Goal: Task Accomplishment & Management: Complete application form

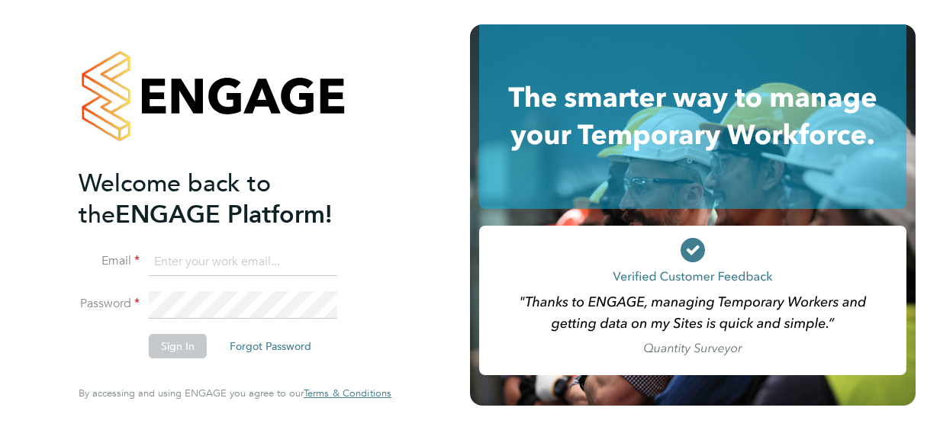
type input "[EMAIL_ADDRESS][DOMAIN_NAME]"
click at [160, 171] on span "Welcome back to the" at bounding box center [175, 199] width 192 height 61
click at [179, 348] on button "Sign In" at bounding box center [178, 346] width 58 height 24
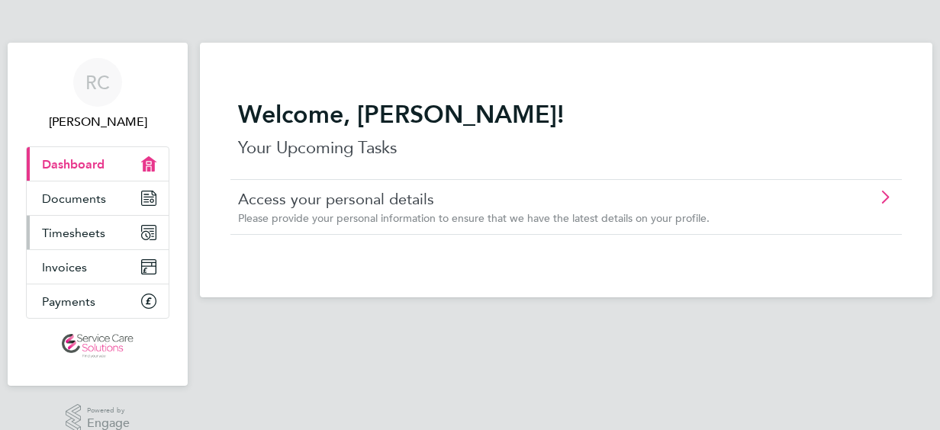
click at [104, 227] on span "Timesheets" at bounding box center [73, 233] width 63 height 14
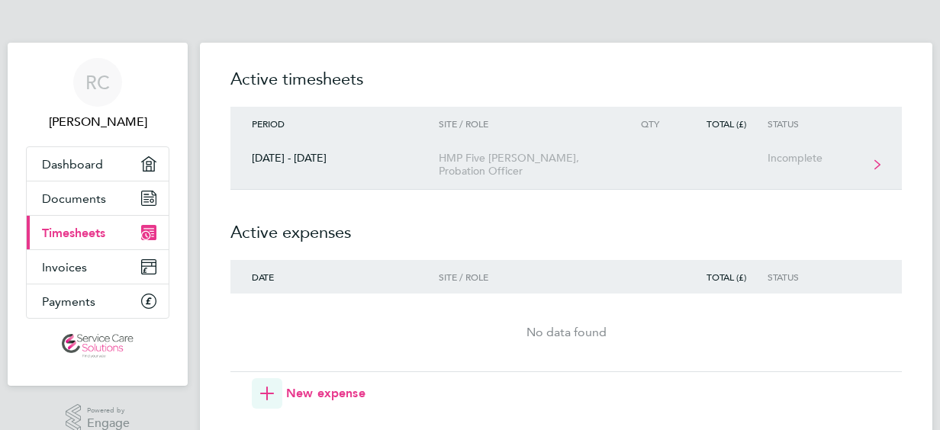
click at [810, 168] on link "22 - 28 Sept 2025 HMP Five Wells, Probation Officer Incomplete" at bounding box center [565, 165] width 671 height 50
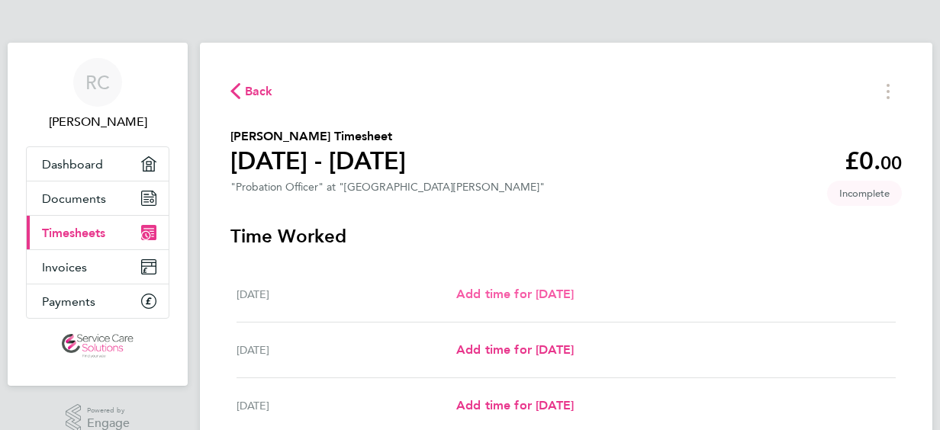
click at [510, 288] on span "Add time for Mon 22 Sep" at bounding box center [514, 294] width 117 height 14
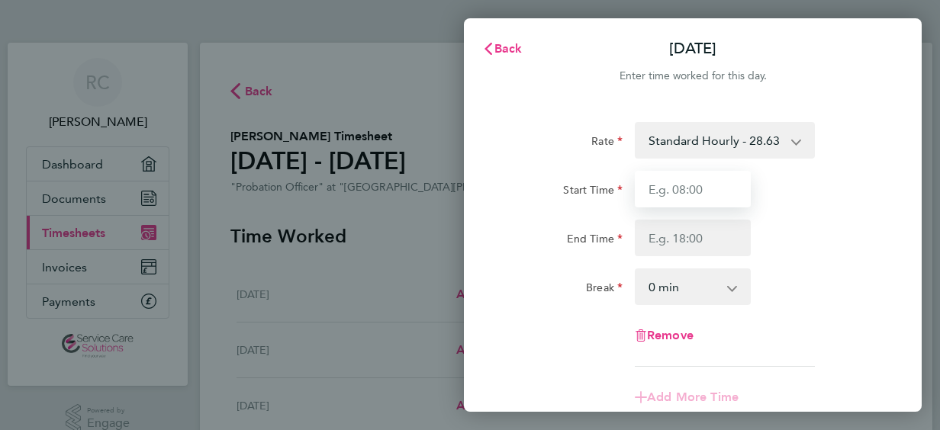
click at [673, 195] on input "Start Time" at bounding box center [693, 189] width 116 height 37
type input "08:15"
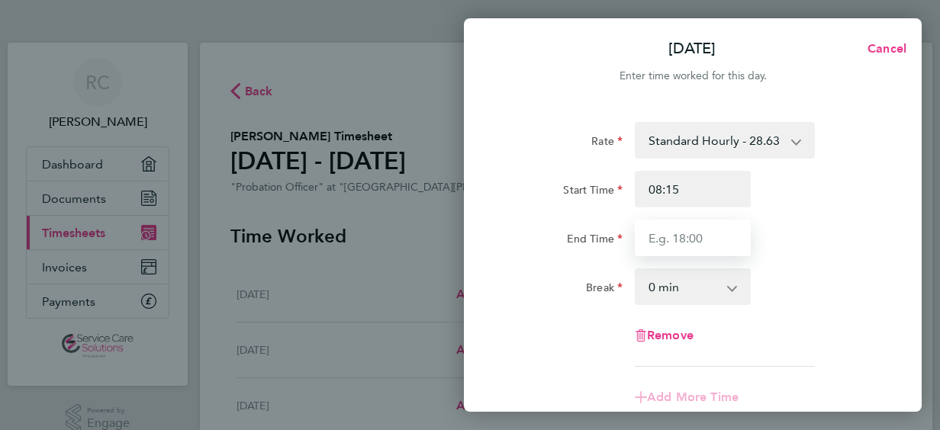
click at [681, 240] on input "End Time" at bounding box center [693, 238] width 116 height 37
type input "15:15"
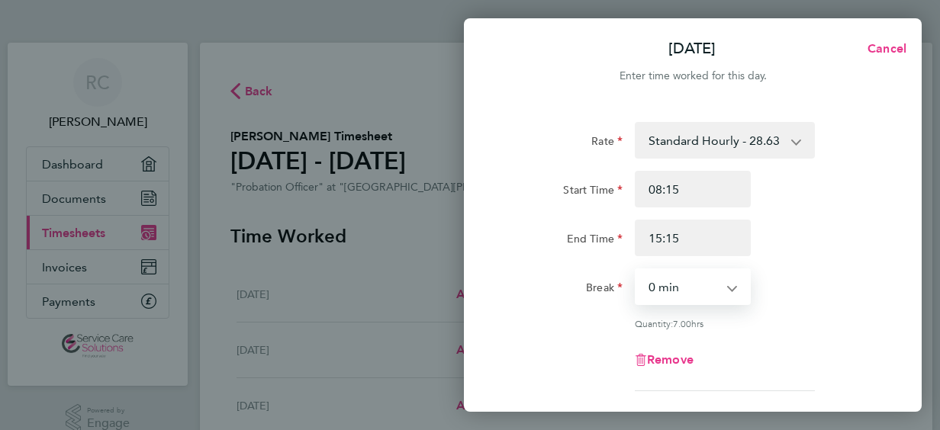
click at [667, 279] on select "0 min 15 min 30 min 45 min 60 min 75 min 90 min" at bounding box center [683, 287] width 95 height 34
select select "45"
click at [636, 270] on select "0 min 15 min 30 min 45 min 60 min 75 min 90 min" at bounding box center [683, 287] width 95 height 34
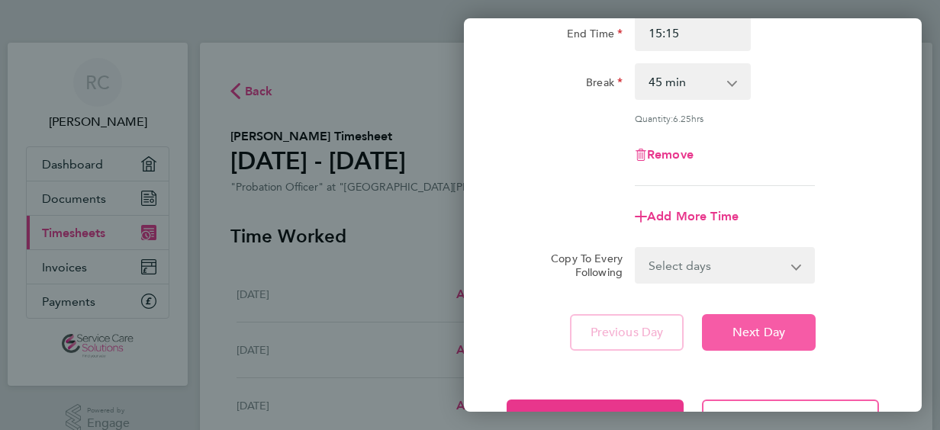
click at [757, 326] on span "Next Day" at bounding box center [758, 332] width 53 height 15
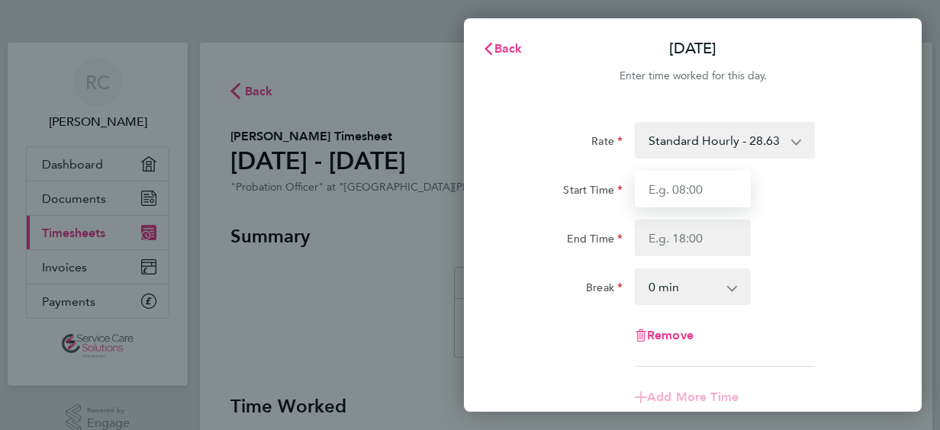
click at [683, 195] on input "Start Time" at bounding box center [693, 189] width 116 height 37
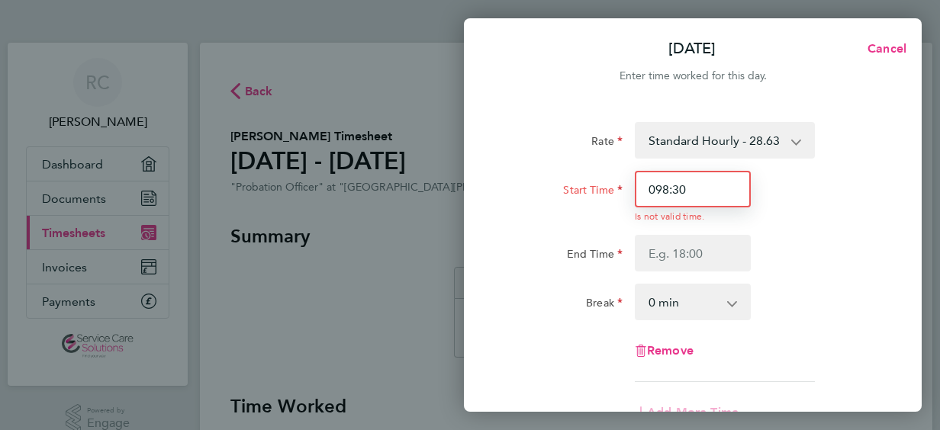
click at [662, 188] on input "098:30" at bounding box center [693, 189] width 116 height 37
type input "08:30"
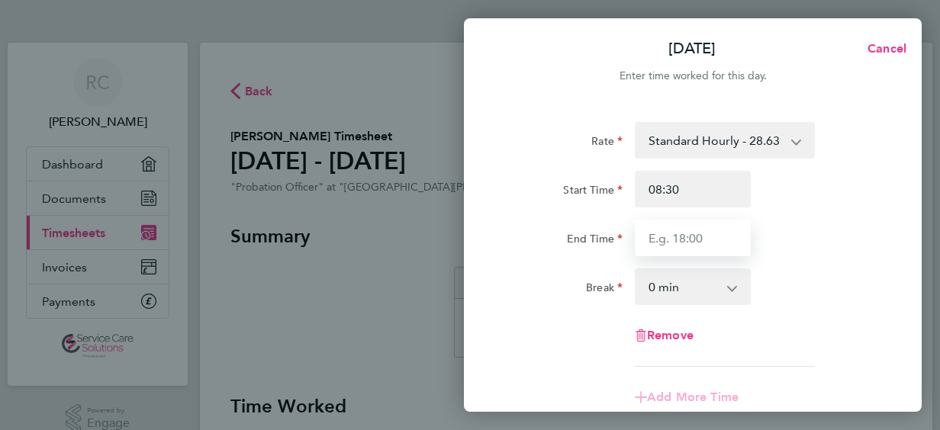
click at [659, 249] on input "End Time" at bounding box center [693, 238] width 116 height 37
type input "17:30"
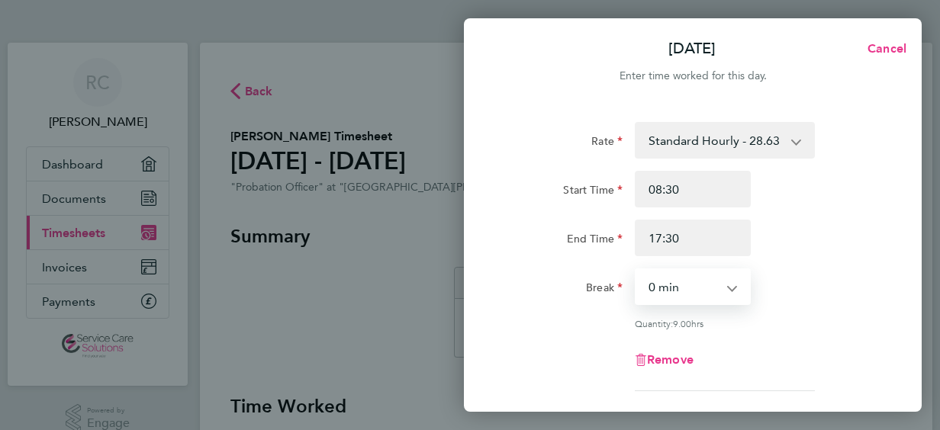
click at [685, 294] on select "0 min 15 min 30 min 45 min 60 min 75 min 90 min" at bounding box center [683, 287] width 95 height 34
select select "45"
click at [636, 270] on select "0 min 15 min 30 min 45 min 60 min 75 min 90 min" at bounding box center [683, 287] width 95 height 34
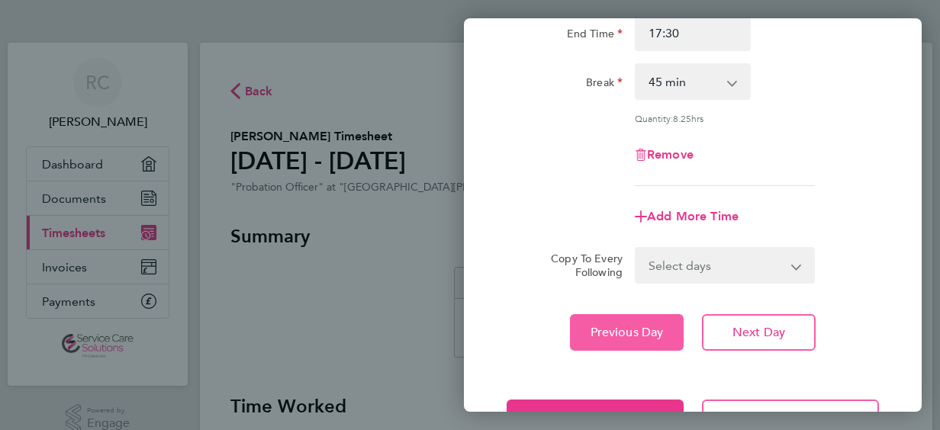
click at [619, 325] on span "Previous Day" at bounding box center [626, 332] width 73 height 15
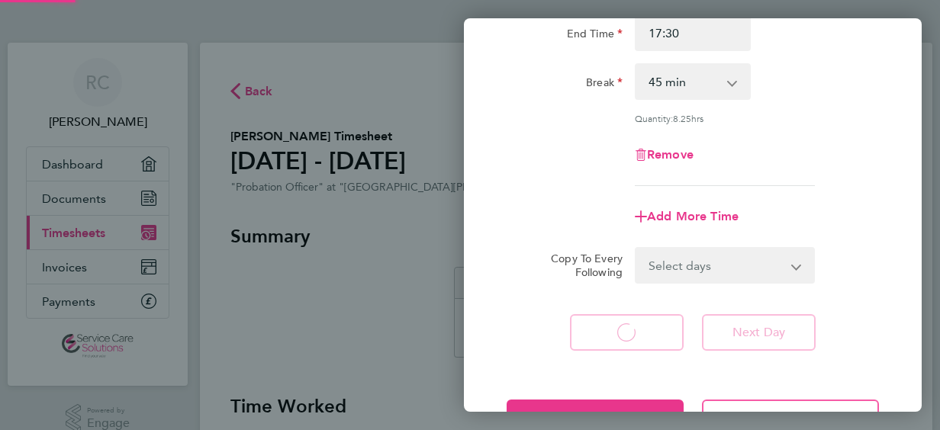
select select "45"
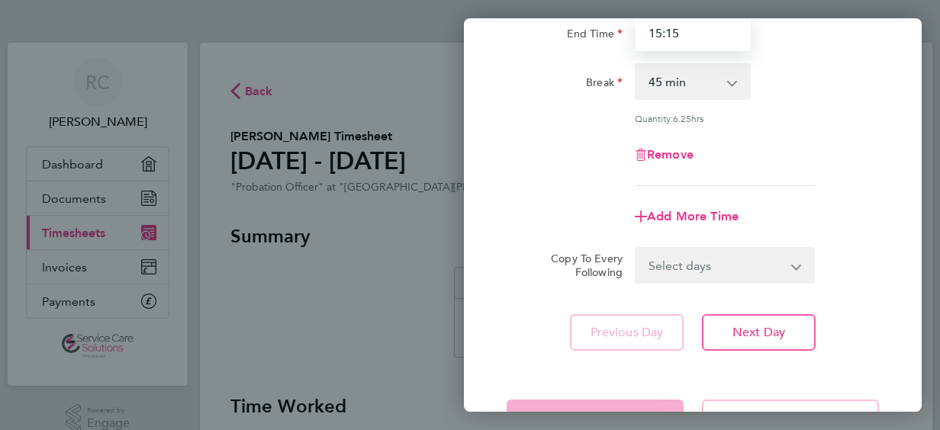
click at [696, 37] on input "15:15" at bounding box center [693, 32] width 116 height 37
type input "1"
type input "17:00"
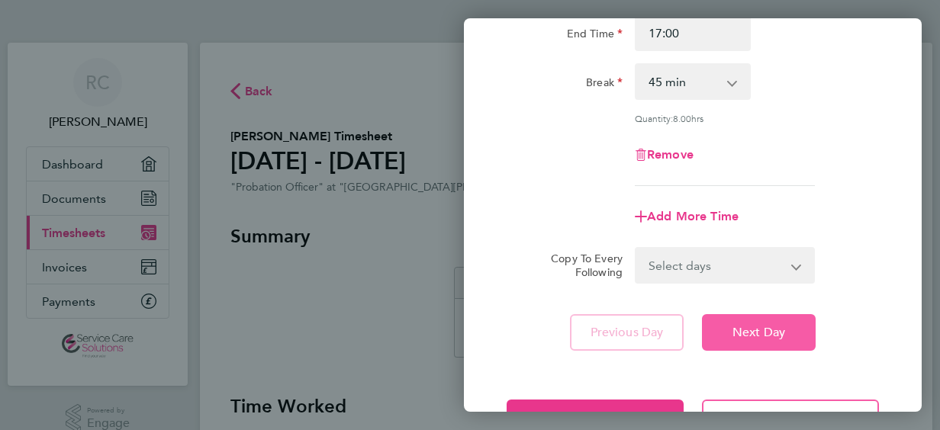
click at [763, 326] on span "Next Day" at bounding box center [758, 332] width 53 height 15
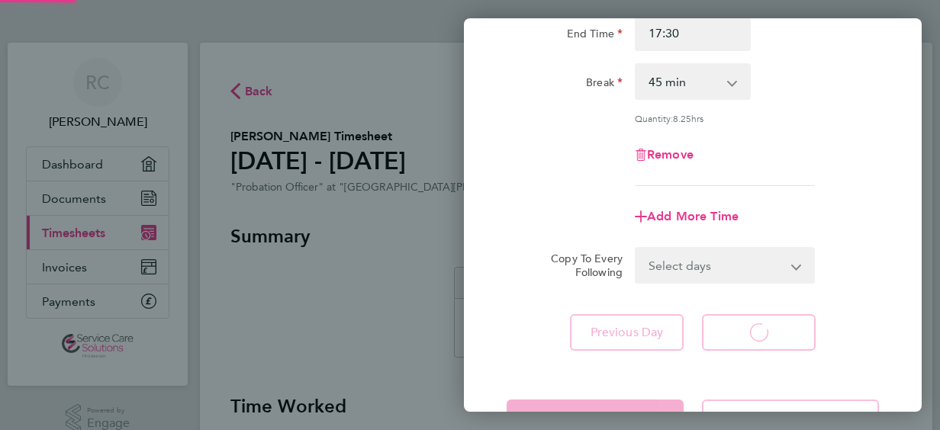
select select "45"
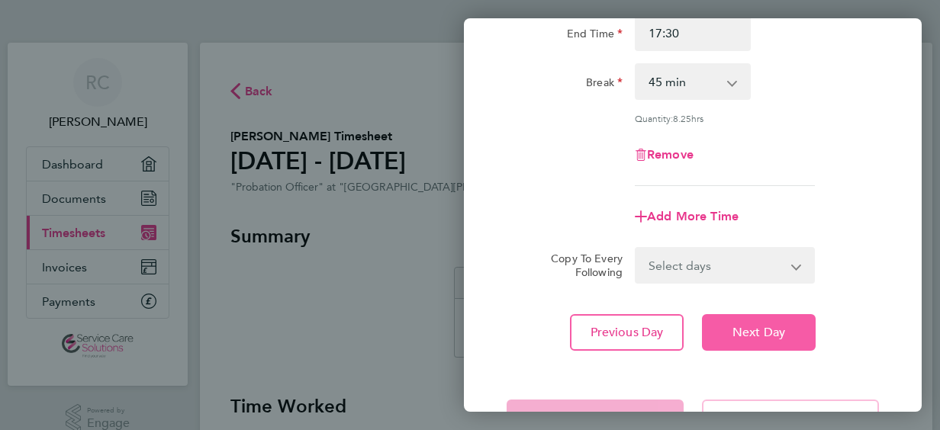
click at [763, 326] on span "Next Day" at bounding box center [758, 332] width 53 height 15
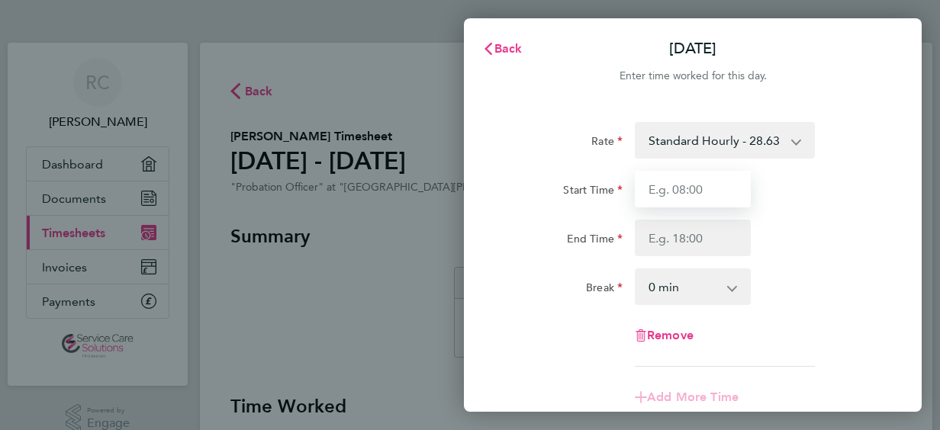
click at [703, 191] on input "Start Time" at bounding box center [693, 189] width 116 height 37
type input "08:30"
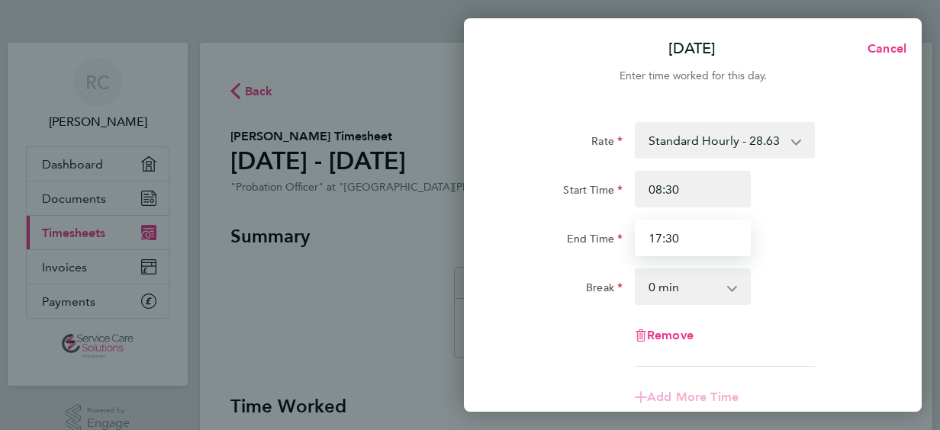
type input "17:30"
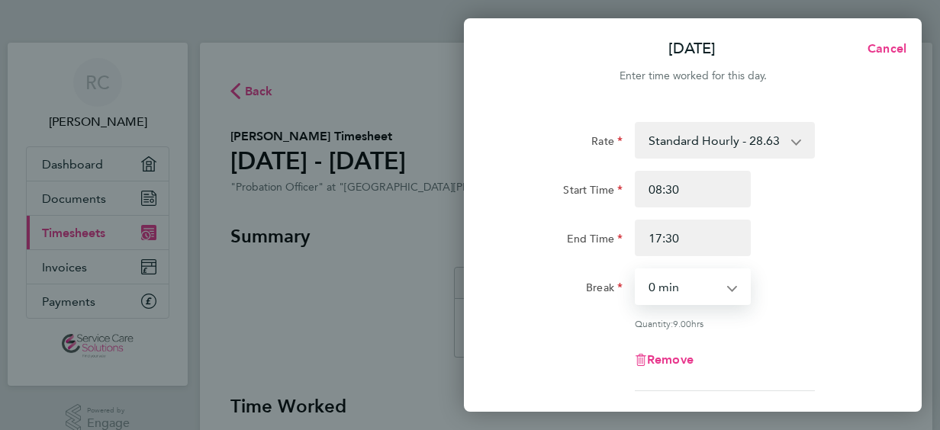
click at [680, 275] on select "0 min 15 min 30 min 45 min 60 min 75 min 90 min" at bounding box center [683, 287] width 95 height 34
select select "30"
click at [636, 270] on select "0 min 15 min 30 min 45 min 60 min 75 min 90 min" at bounding box center [683, 287] width 95 height 34
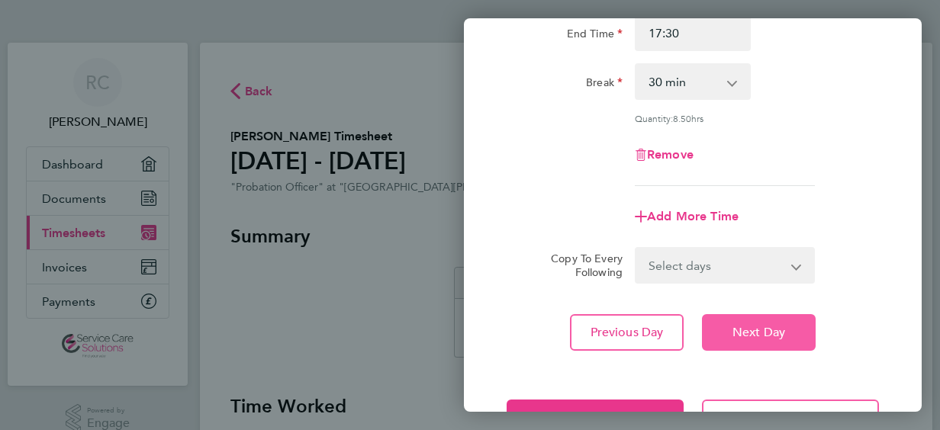
click at [737, 327] on span "Next Day" at bounding box center [758, 332] width 53 height 15
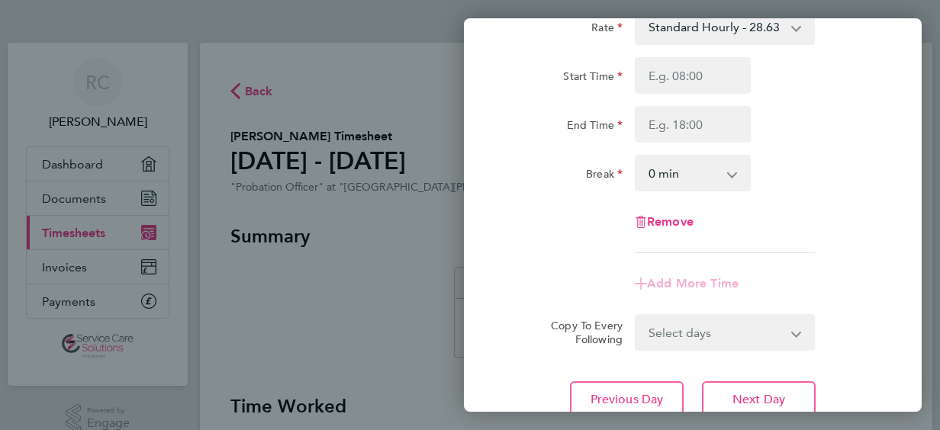
scroll to position [83, 0]
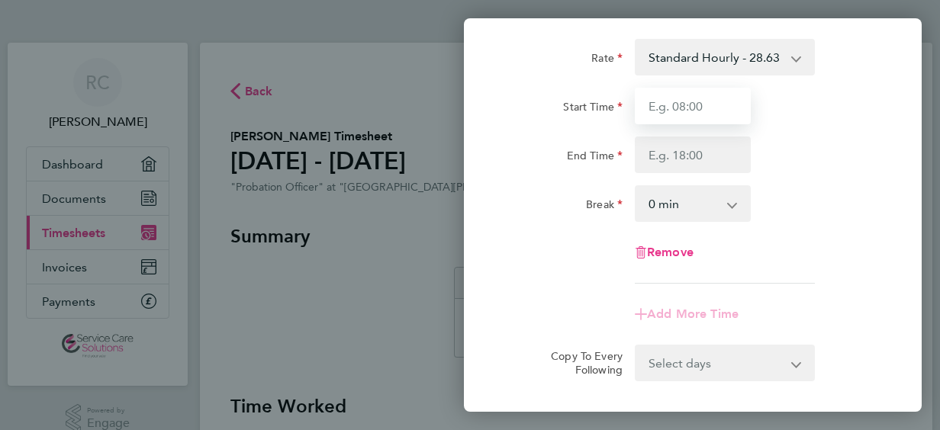
click at [699, 108] on input "Start Time" at bounding box center [693, 106] width 116 height 37
type input "08:45"
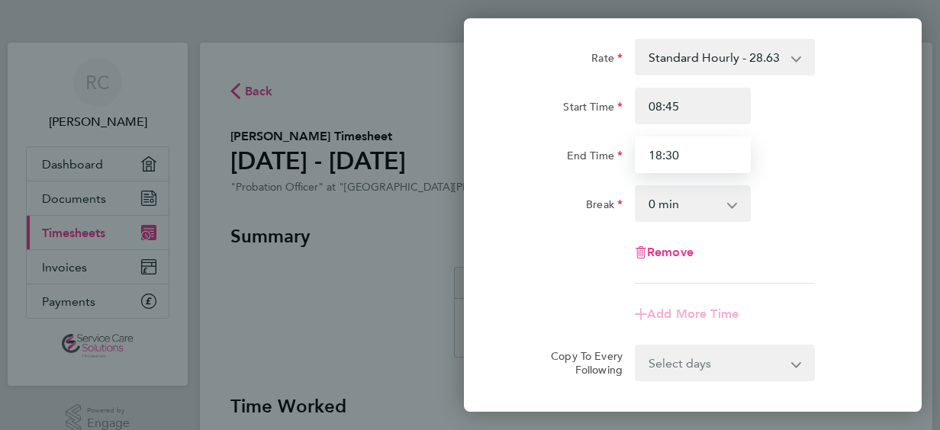
type input "18:30"
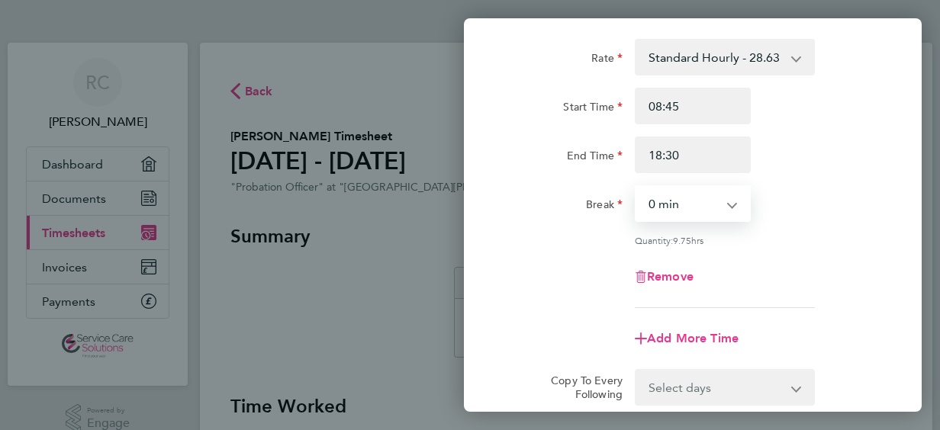
click at [702, 200] on select "0 min 15 min 30 min 45 min 60 min 75 min 90 min" at bounding box center [683, 204] width 95 height 34
select select "30"
click at [636, 187] on select "0 min 15 min 30 min 45 min 60 min 75 min 90 min" at bounding box center [683, 204] width 95 height 34
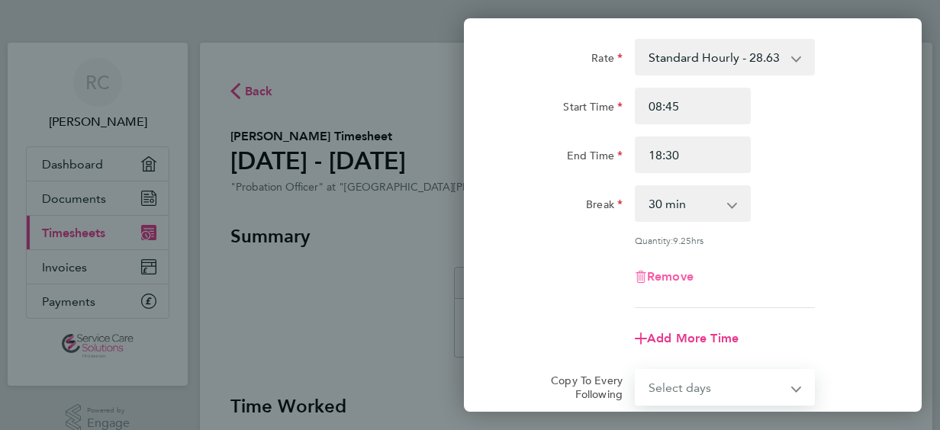
scroll to position [259, 0]
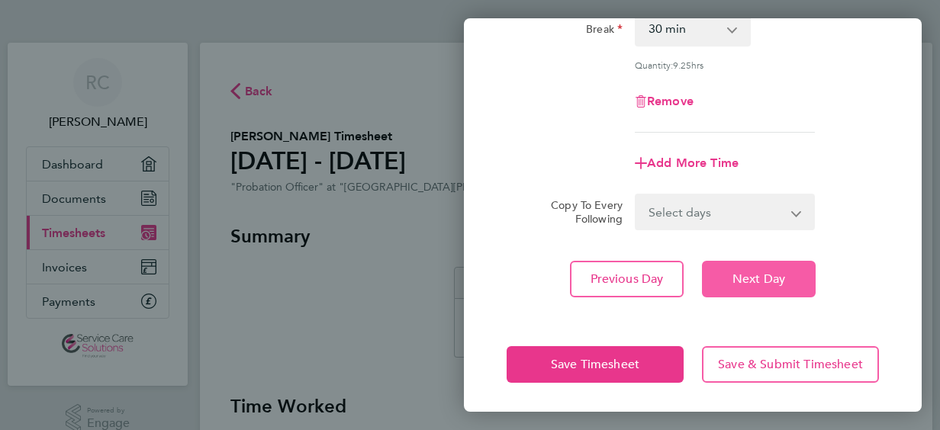
click at [719, 278] on button "Next Day" at bounding box center [759, 279] width 114 height 37
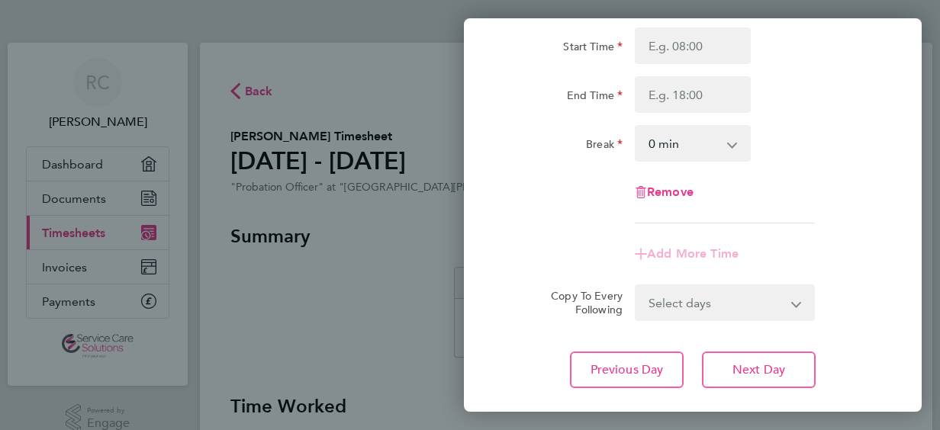
scroll to position [113, 0]
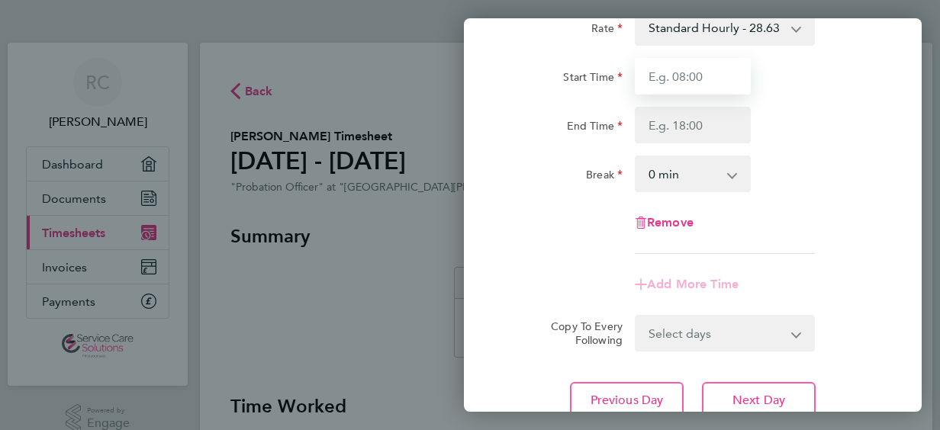
click at [717, 78] on input "Start Time" at bounding box center [693, 76] width 116 height 37
type input "08:45"
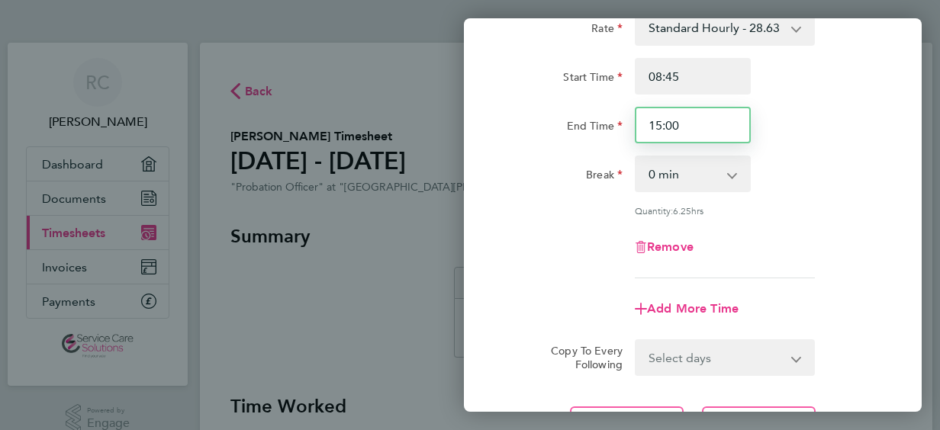
click at [699, 113] on input "15:00" at bounding box center [693, 125] width 116 height 37
type input "15:30"
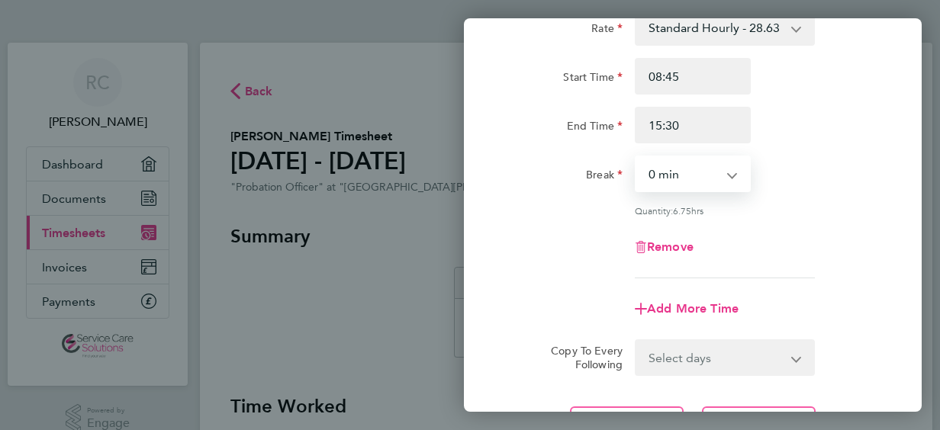
click at [681, 166] on select "0 min 15 min 30 min 45 min 60 min 75 min 90 min" at bounding box center [683, 174] width 95 height 34
select select "30"
click at [636, 157] on select "0 min 15 min 30 min 45 min 60 min 75 min 90 min" at bounding box center [683, 174] width 95 height 34
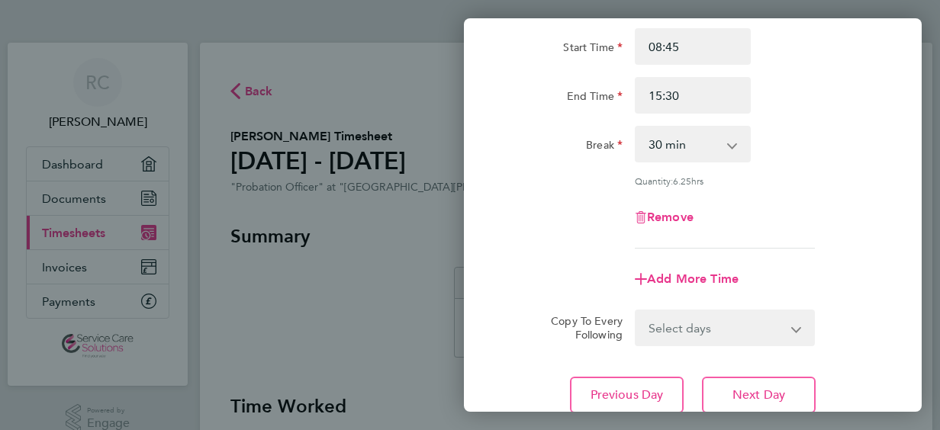
scroll to position [259, 0]
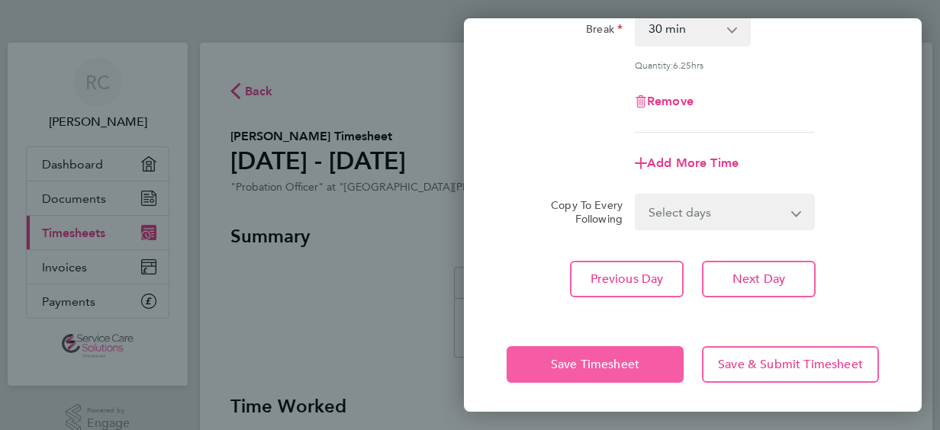
click at [633, 349] on button "Save Timesheet" at bounding box center [595, 364] width 177 height 37
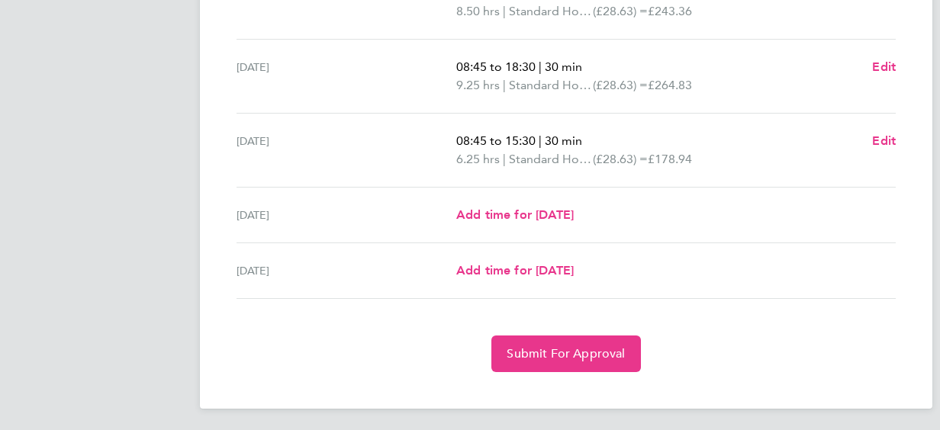
scroll to position [620, 0]
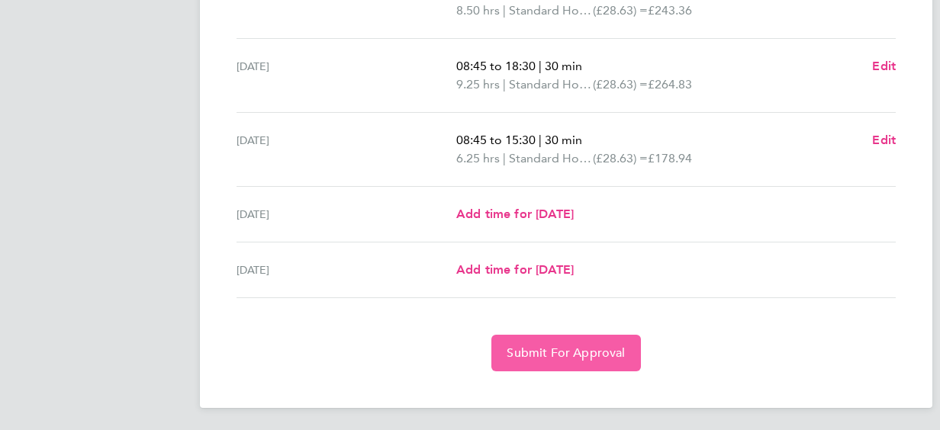
click at [578, 346] on span "Submit For Approval" at bounding box center [566, 353] width 118 height 15
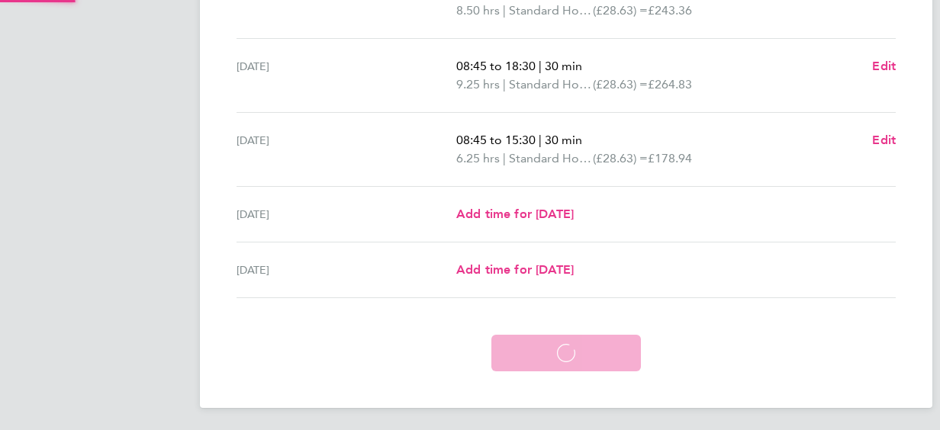
scroll to position [547, 0]
